Goal: Transaction & Acquisition: Purchase product/service

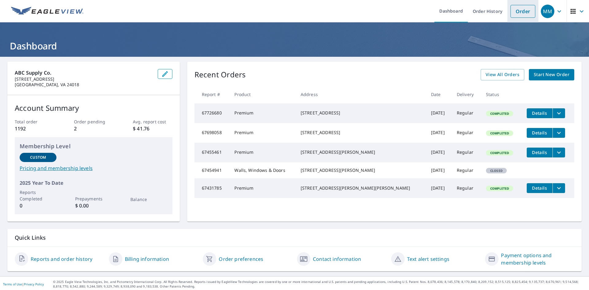
click at [512, 16] on link "Order" at bounding box center [523, 11] width 25 height 13
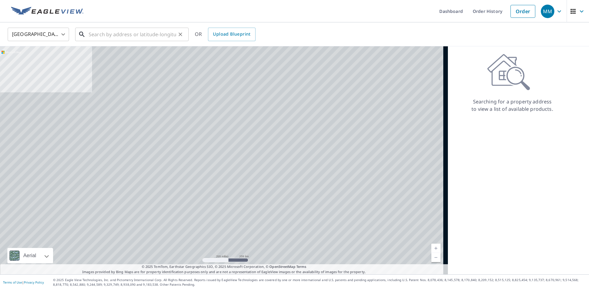
click at [95, 33] on input "text" at bounding box center [132, 34] width 87 height 17
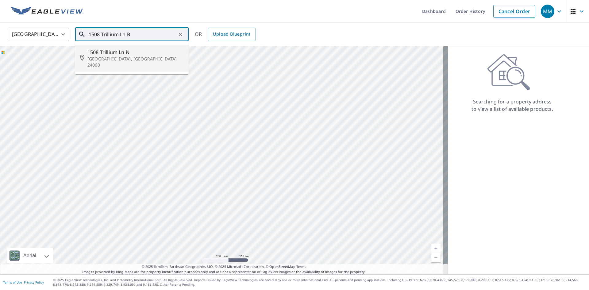
click at [114, 51] on span "1508 Trillium Ln N" at bounding box center [135, 51] width 96 height 7
type input "[STREET_ADDRESS]"
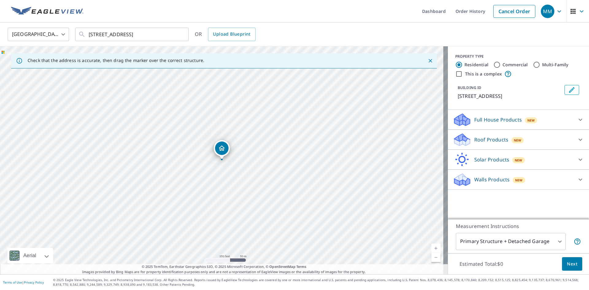
click at [493, 139] on p "Roof Products" at bounding box center [491, 139] width 34 height 7
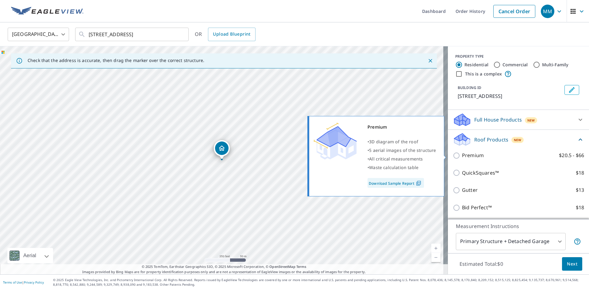
click at [453, 155] on input "Premium $20.5 - $66" at bounding box center [457, 155] width 9 height 7
checkbox input "true"
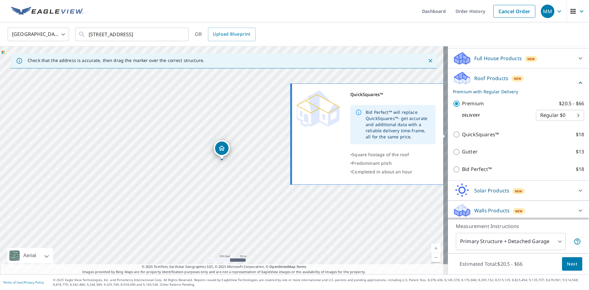
scroll to position [63, 0]
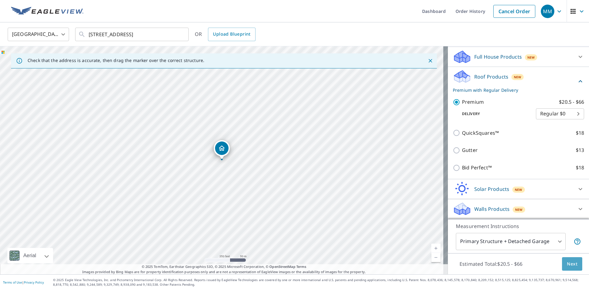
click at [567, 264] on span "Next" at bounding box center [572, 264] width 10 height 8
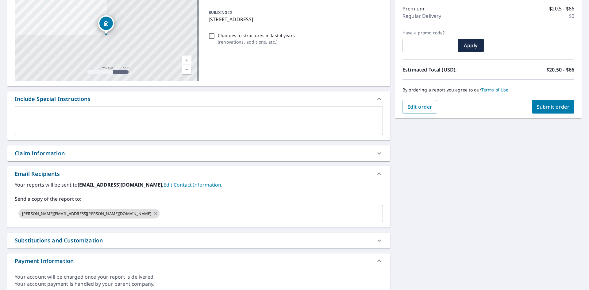
scroll to position [101, 0]
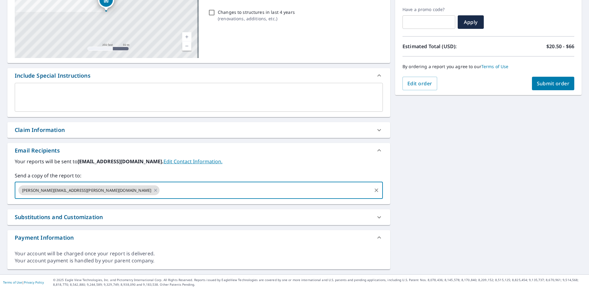
click at [160, 189] on input "text" at bounding box center [265, 190] width 211 height 12
click at [153, 189] on icon at bounding box center [155, 190] width 5 height 7
checkbox input "true"
type input "[PERSON_NAME][EMAIL_ADDRESS][PERSON_NAME][DOMAIN_NAME]"
click at [556, 87] on span "Submit order" at bounding box center [553, 83] width 33 height 7
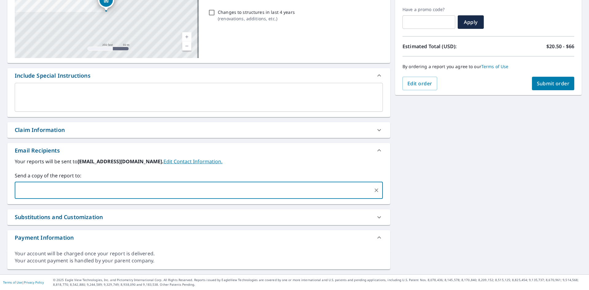
checkbox input "true"
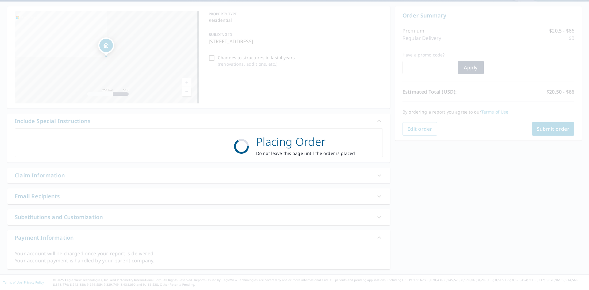
scroll to position [55, 0]
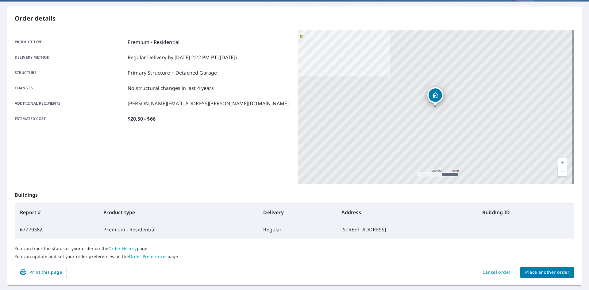
click at [538, 273] on span "Place another order" at bounding box center [547, 273] width 44 height 8
